Goal: Information Seeking & Learning: Find contact information

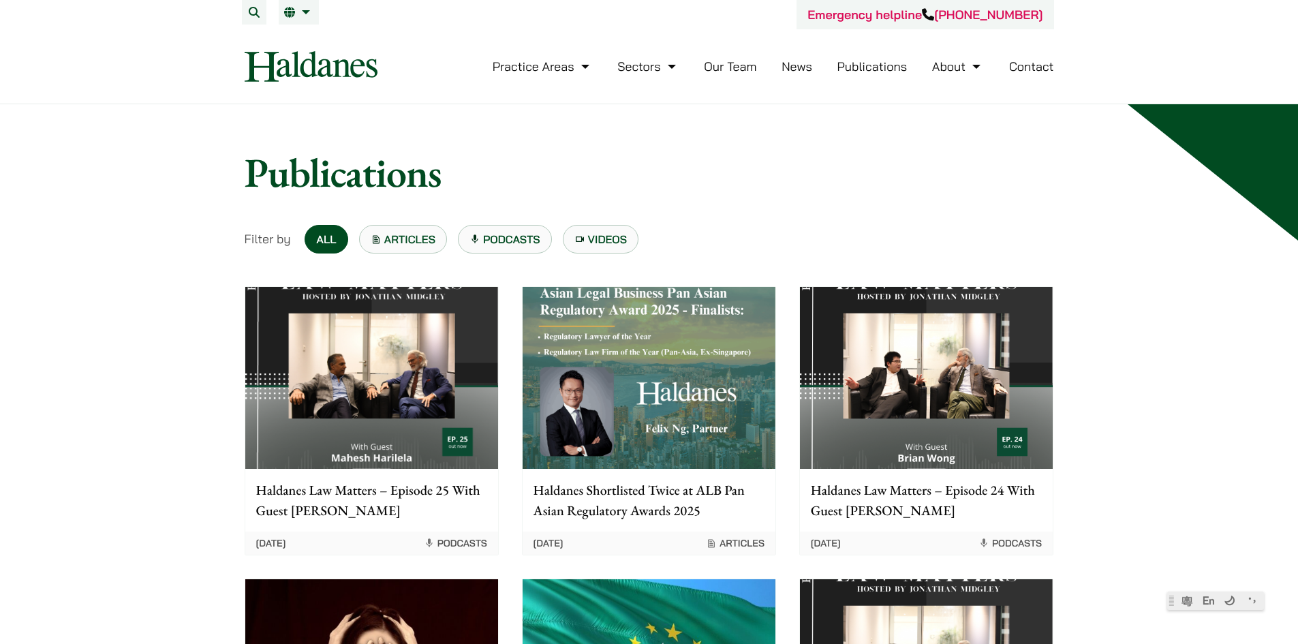
click at [716, 65] on link "Our Team" at bounding box center [730, 67] width 52 height 16
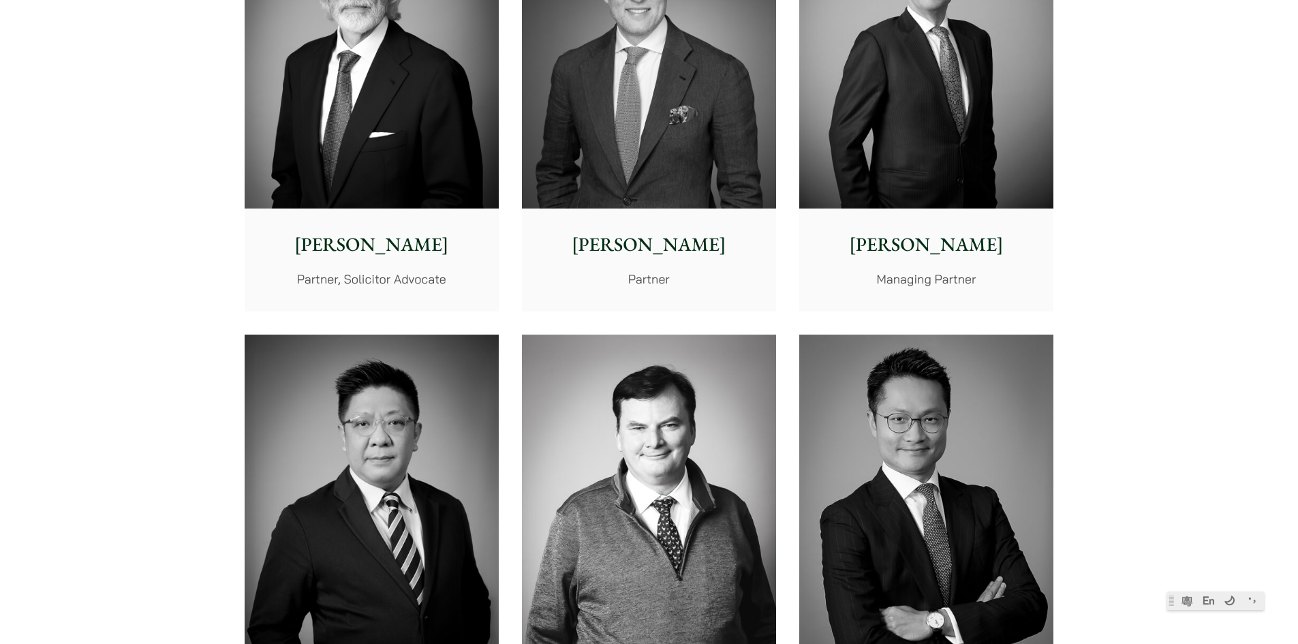
scroll to position [681, 0]
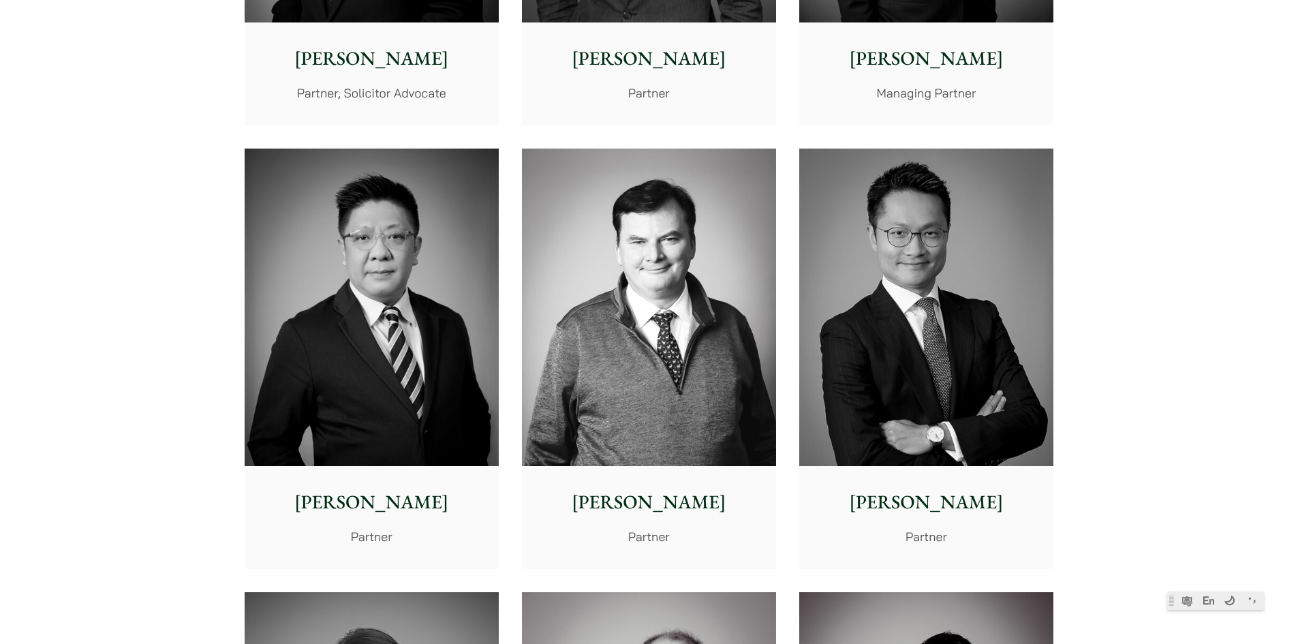
click at [851, 262] on img at bounding box center [926, 307] width 254 height 318
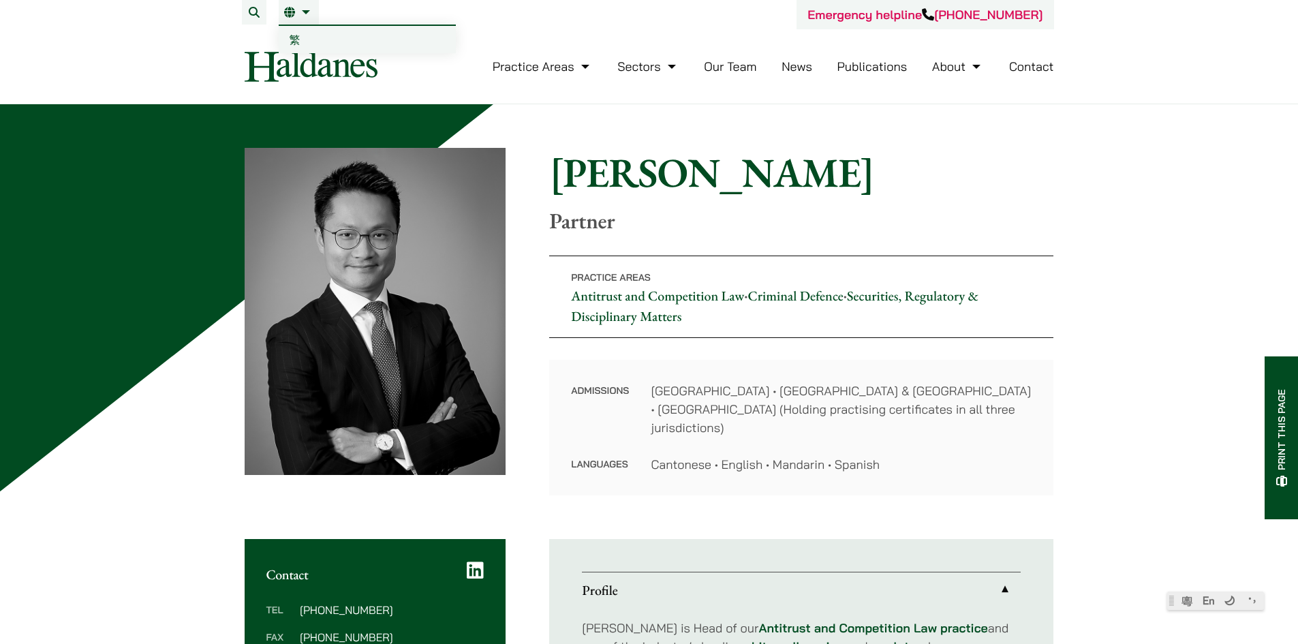
click at [301, 32] on link "繁" at bounding box center [367, 39] width 177 height 27
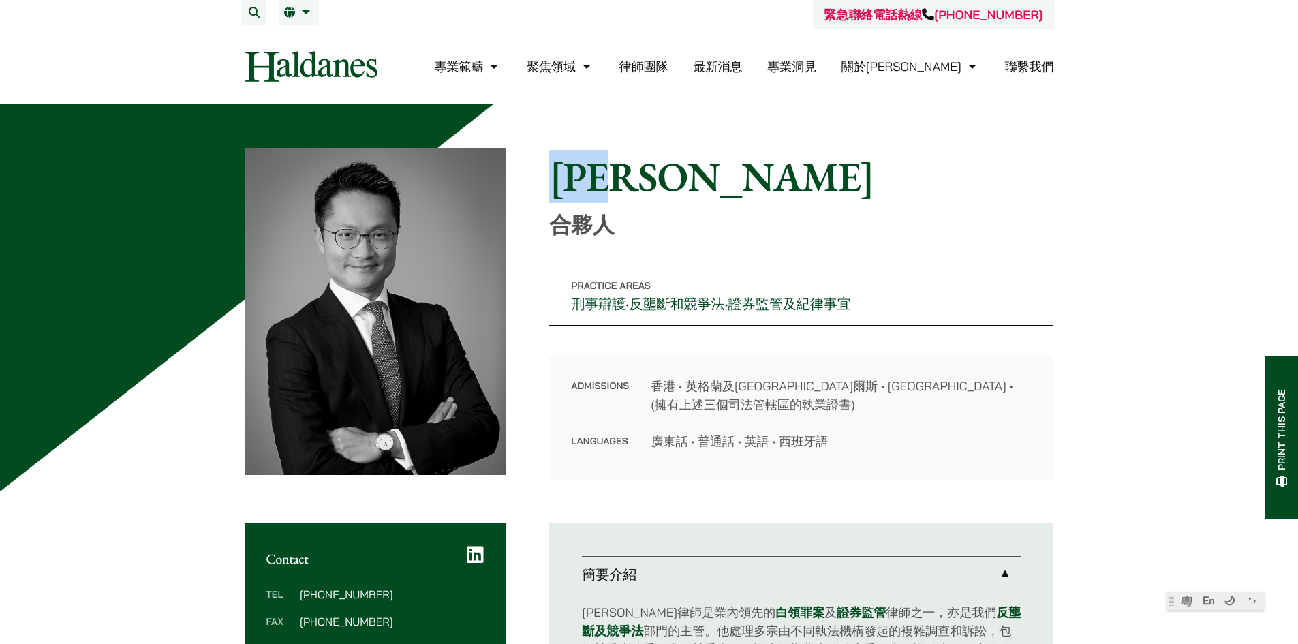
drag, startPoint x: 687, startPoint y: 172, endPoint x: 835, endPoint y: 10, distance: 219.9
click at [518, 173] on div "Home » Lawyers » 伍家豪 伍家豪 合夥人 Practice Areas 刑事辯護 • 反壟斷和競爭法 • 證券監管及紀律事宜 Admissio…" at bounding box center [649, 314] width 809 height 332
copy div "Home » Lawyers » 伍家豪 伍家豪"
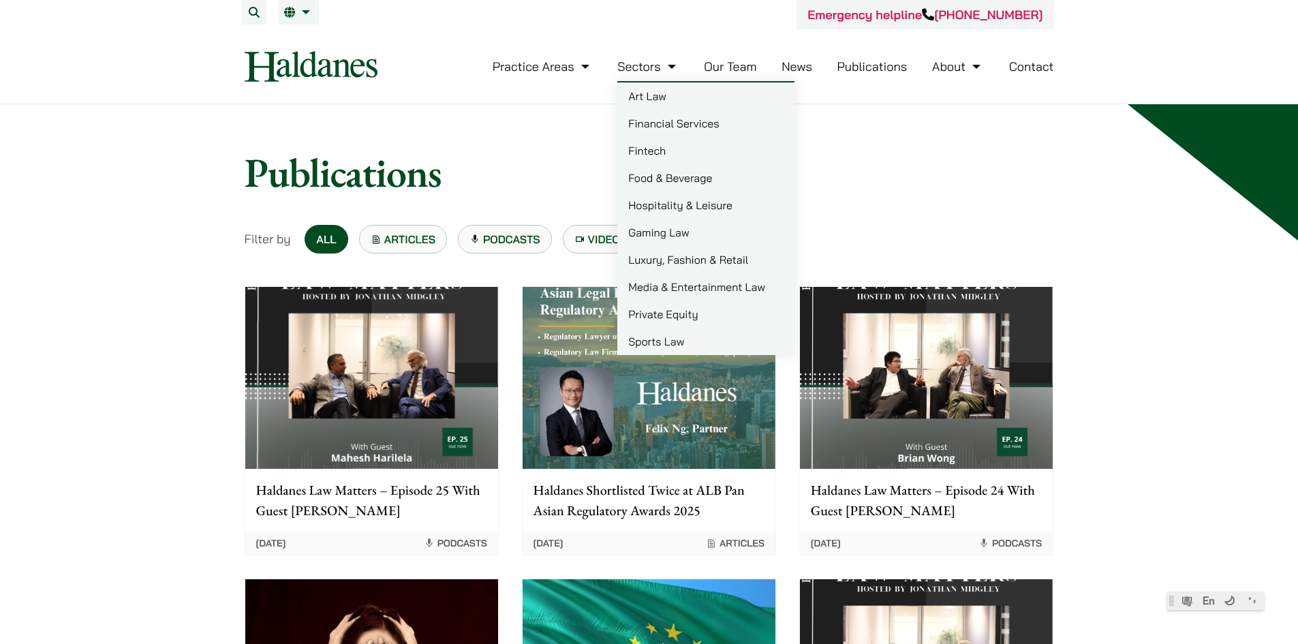
click at [735, 67] on link "Our Team" at bounding box center [730, 67] width 52 height 16
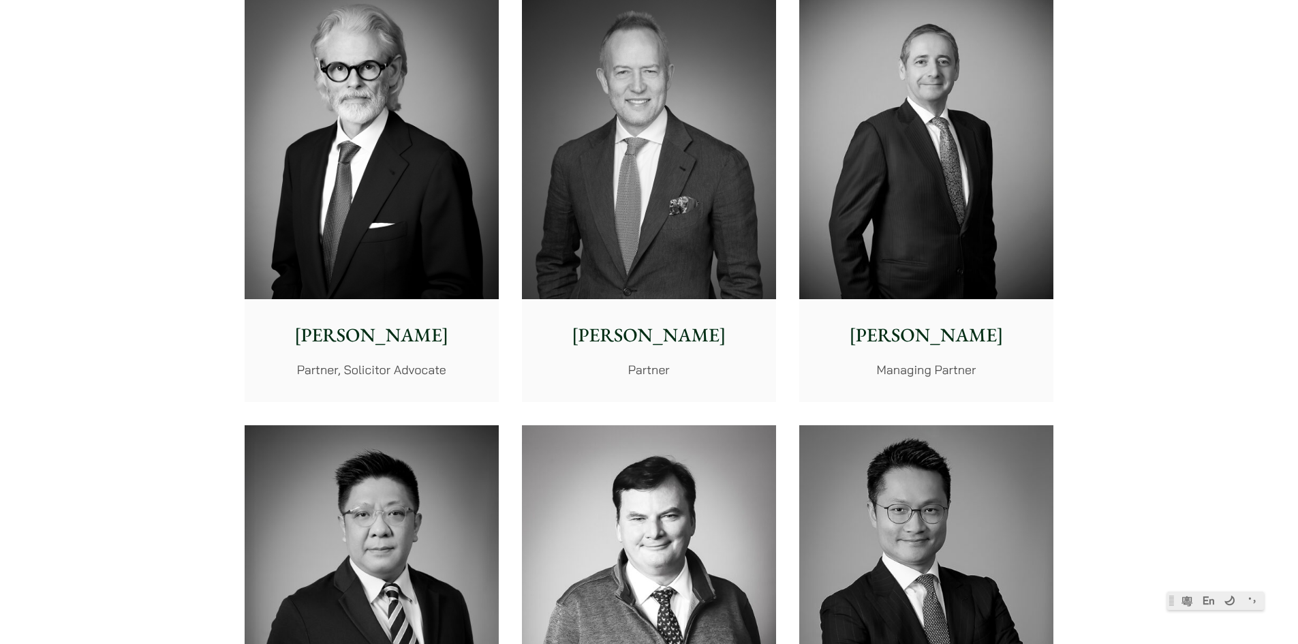
scroll to position [545, 0]
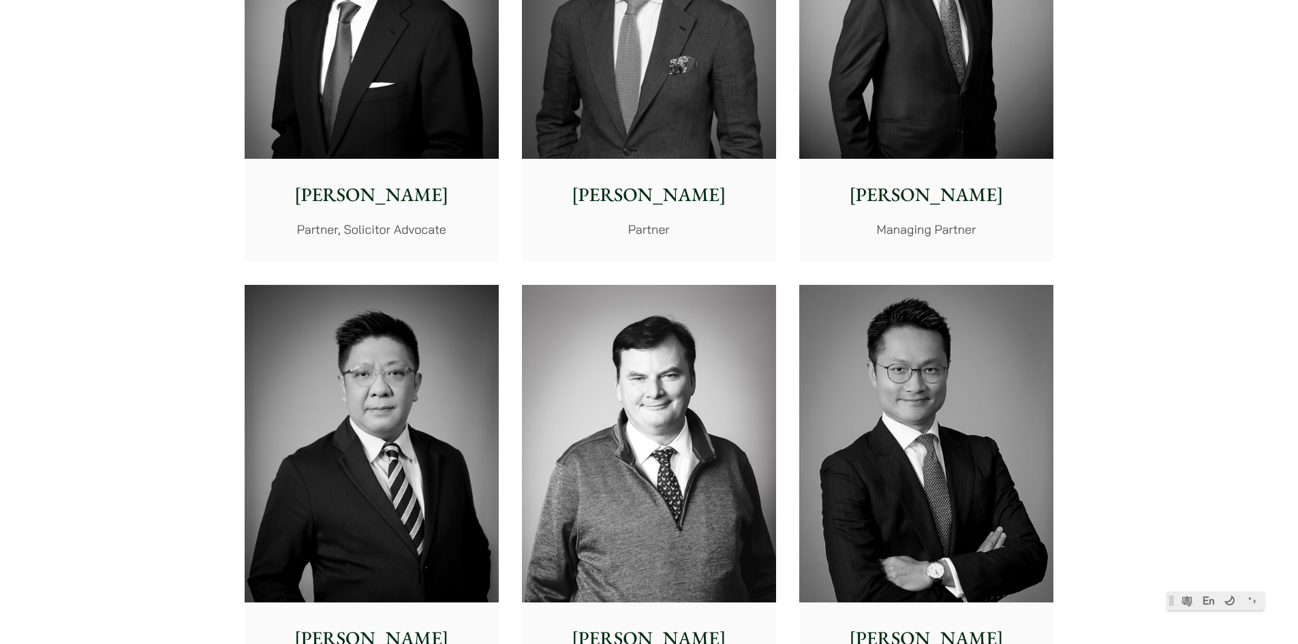
click at [865, 356] on img at bounding box center [926, 444] width 254 height 318
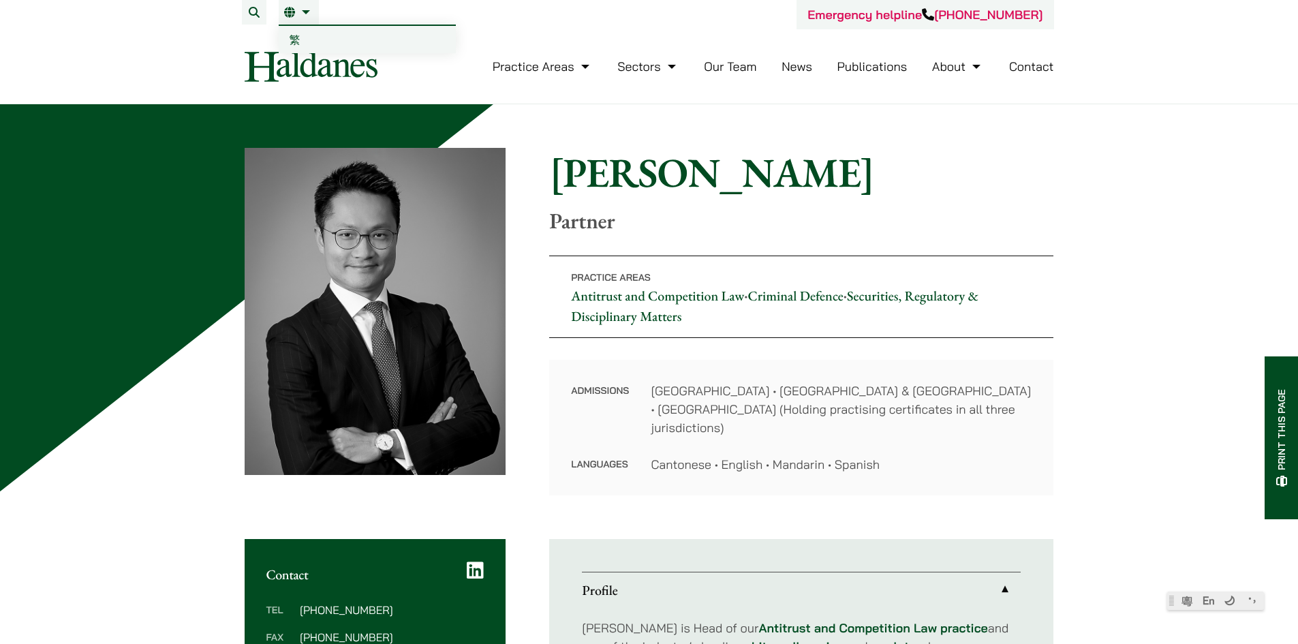
click at [296, 31] on link "繁" at bounding box center [367, 39] width 177 height 27
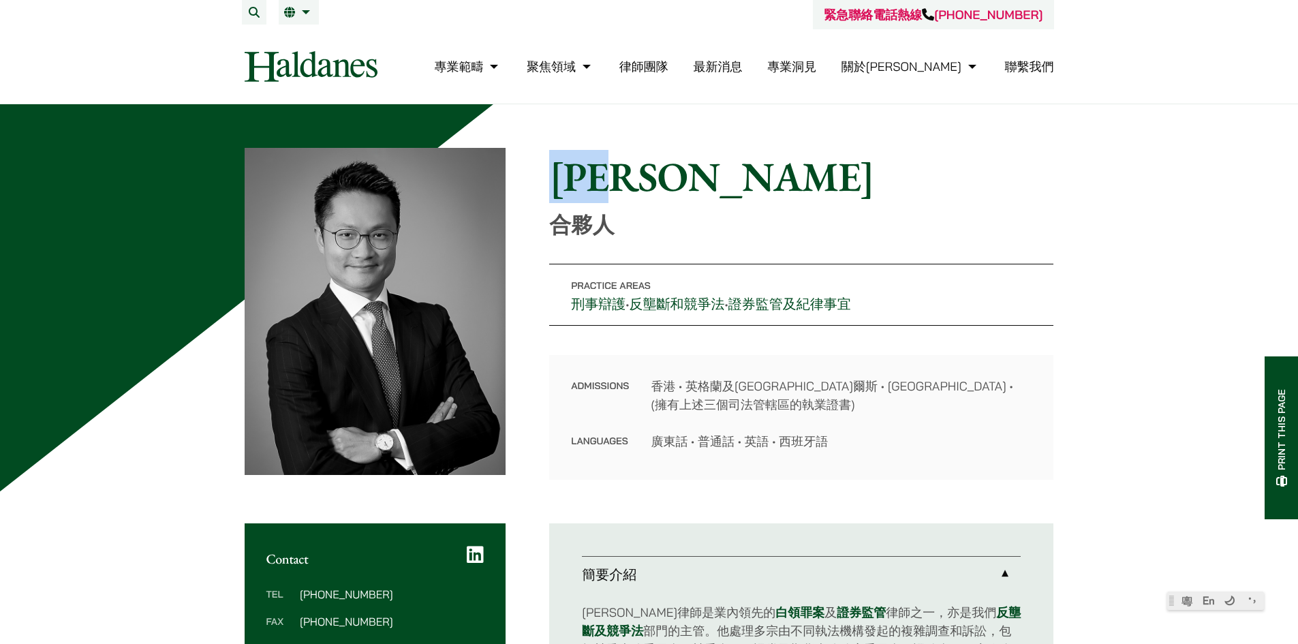
drag, startPoint x: 659, startPoint y: 180, endPoint x: 547, endPoint y: 180, distance: 112.4
click at [547, 180] on div "Home » Lawyers » 伍家豪 伍家豪 合夥人 Practice Areas 刑事辯護 • 反壟斷和競爭法 • 證券監管及紀律事宜 Admissio…" at bounding box center [649, 314] width 809 height 332
copy h1 "伍家豪"
